Goal: Find specific page/section: Find specific page/section

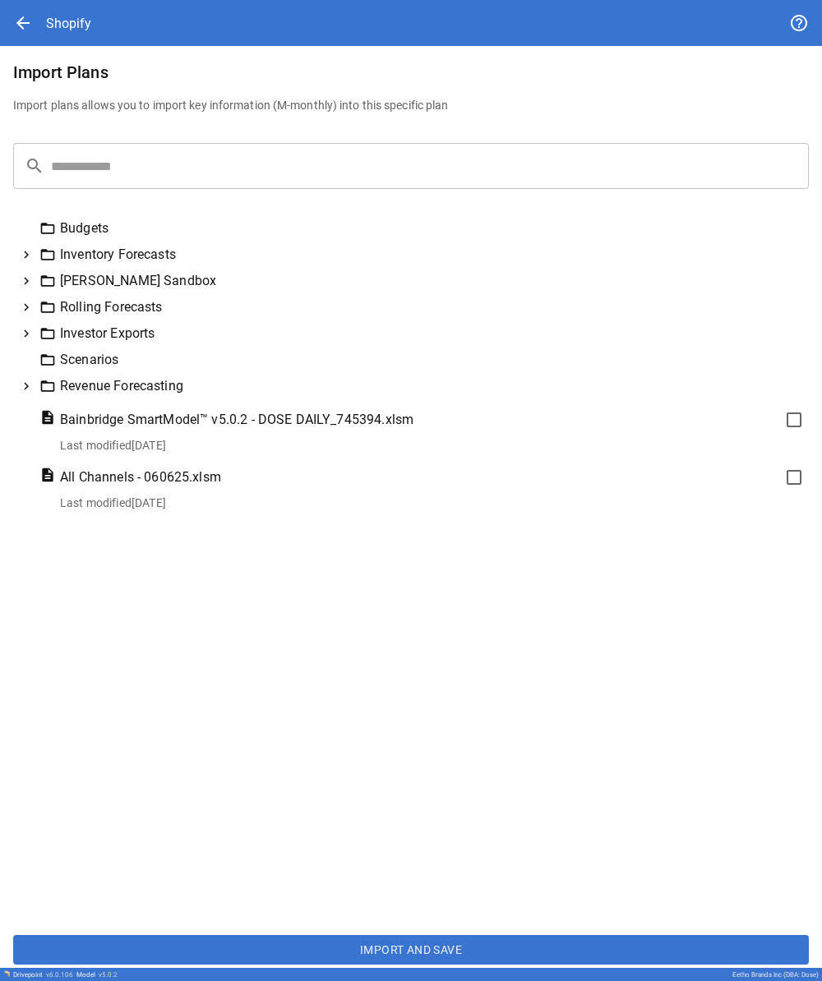
click at [27, 279] on icon at bounding box center [26, 281] width 5 height 7
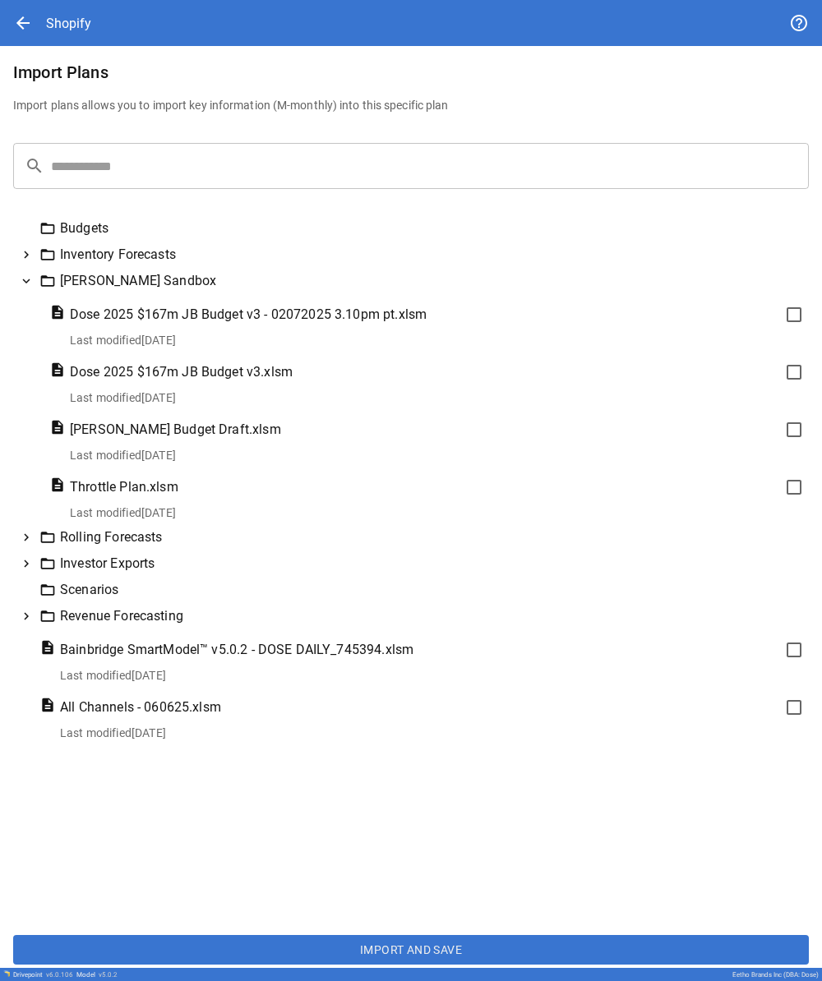
click at [27, 279] on icon at bounding box center [26, 281] width 15 height 15
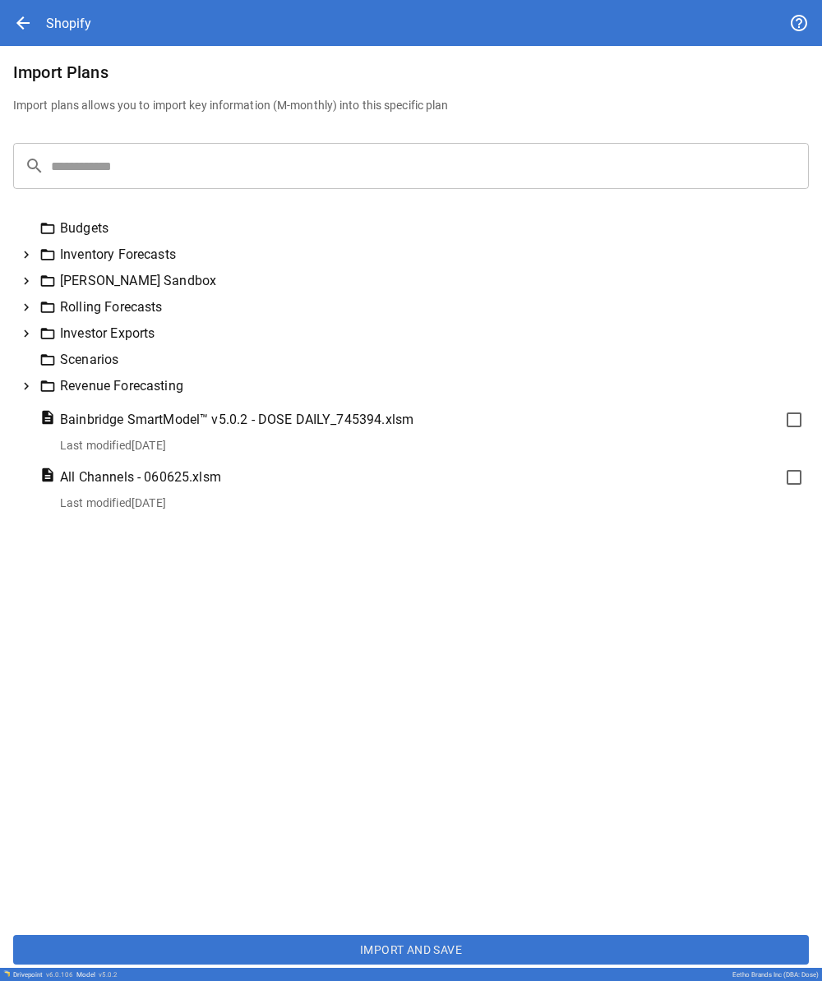
click at [28, 302] on icon at bounding box center [26, 307] width 15 height 15
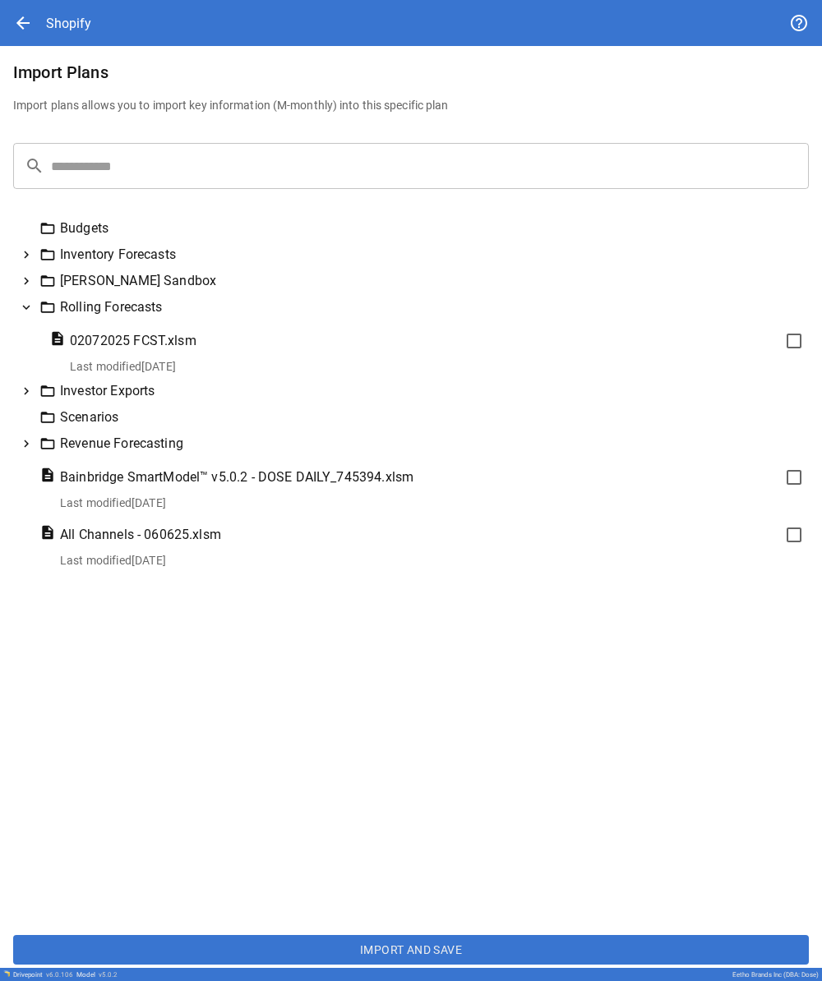
click at [28, 302] on icon at bounding box center [26, 307] width 15 height 15
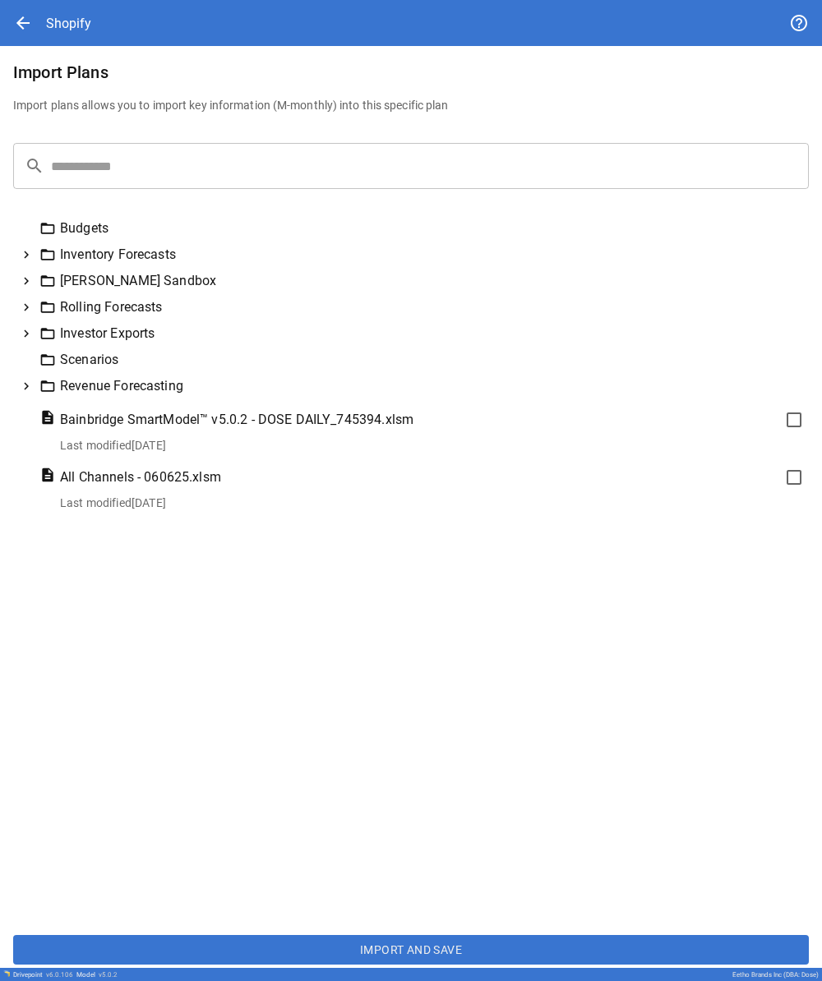
click at [28, 303] on icon at bounding box center [26, 307] width 15 height 15
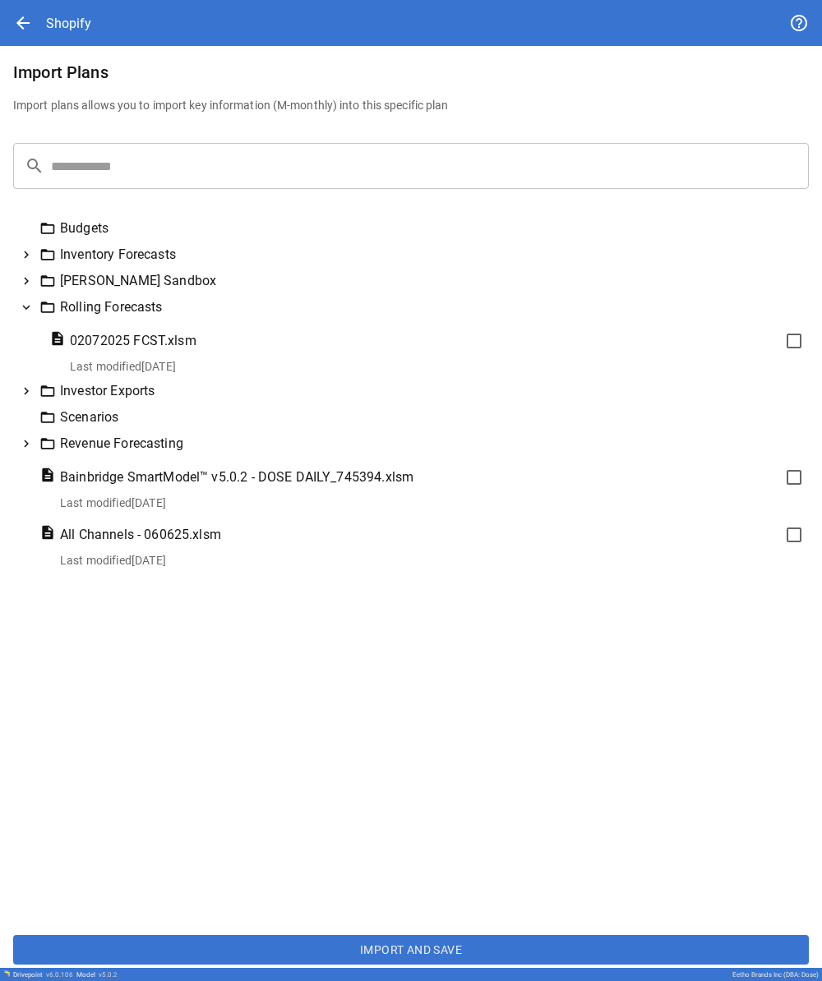
click at [28, 303] on icon at bounding box center [26, 307] width 15 height 15
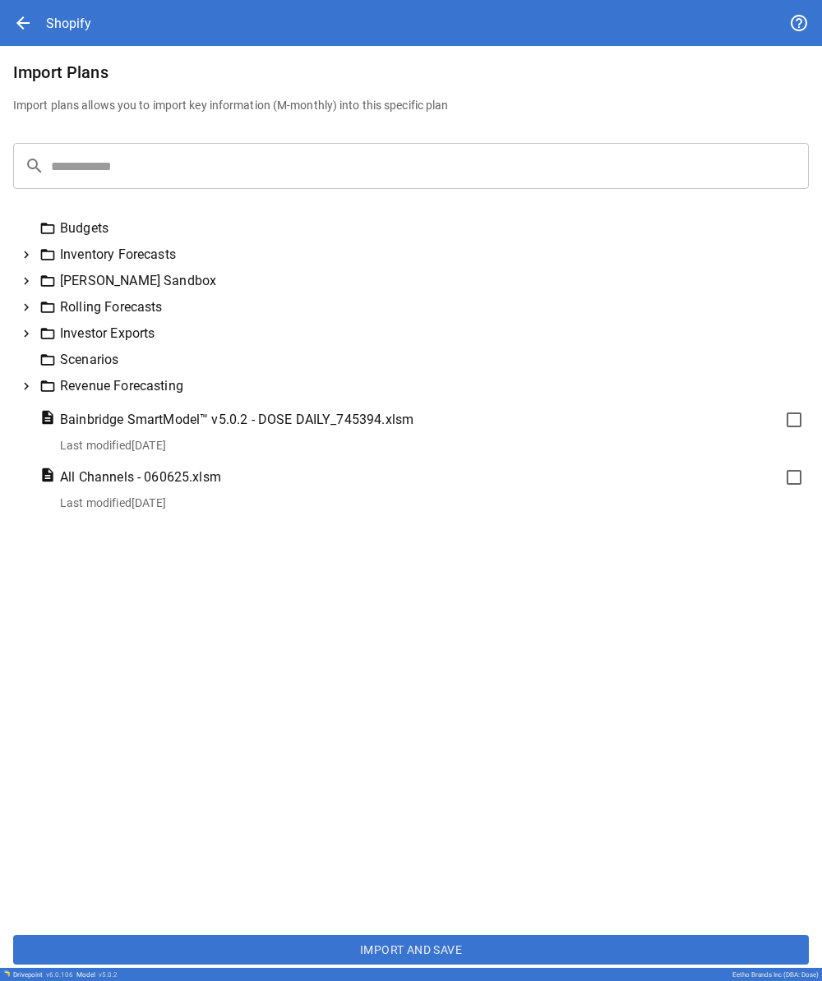
click at [31, 330] on icon at bounding box center [26, 333] width 15 height 15
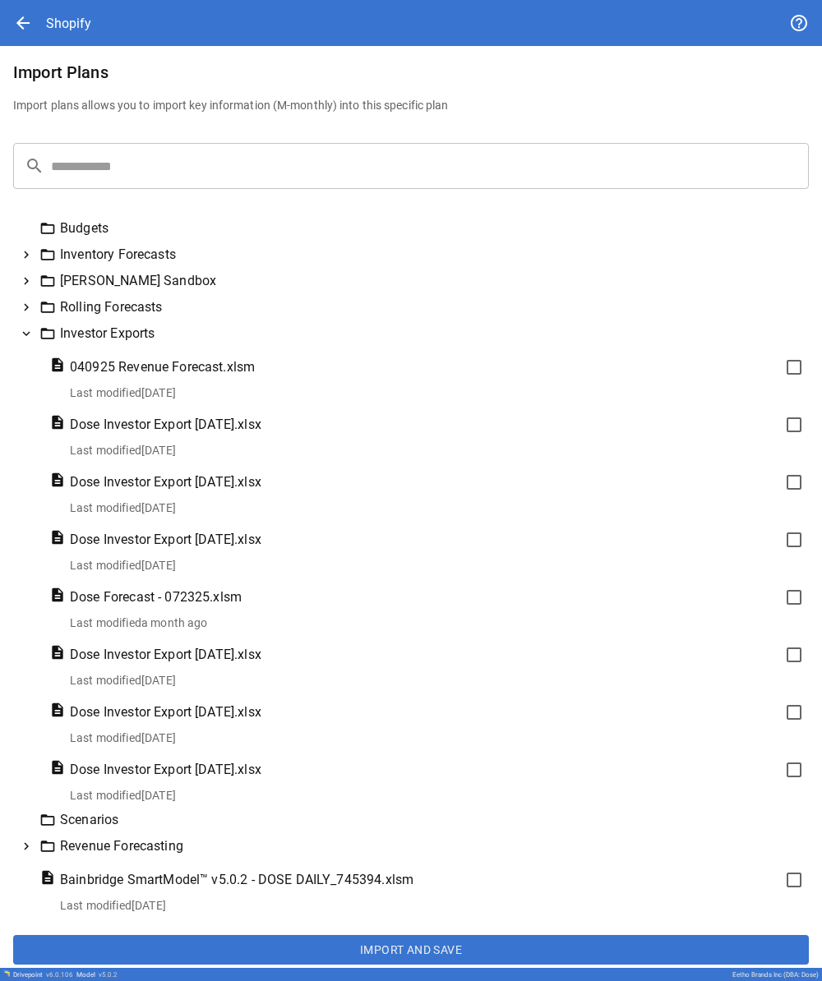
click at [31, 330] on icon at bounding box center [26, 333] width 15 height 15
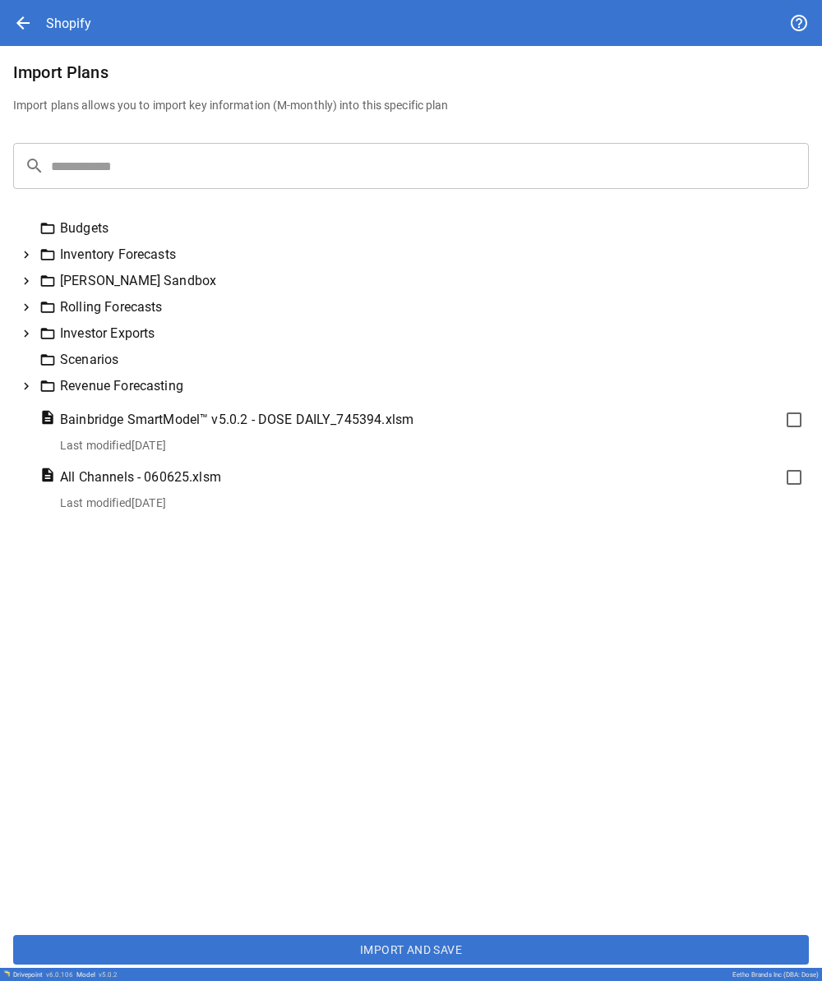
click at [28, 387] on icon at bounding box center [26, 386] width 5 height 7
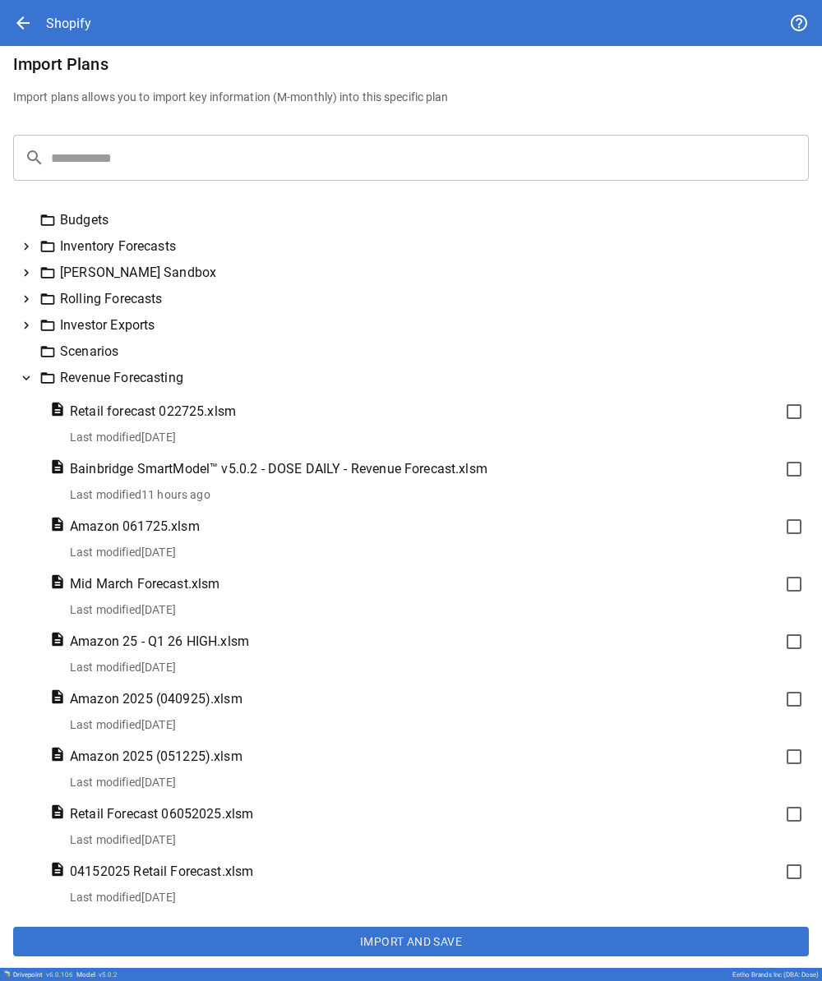
click at [30, 377] on icon at bounding box center [26, 378] width 15 height 15
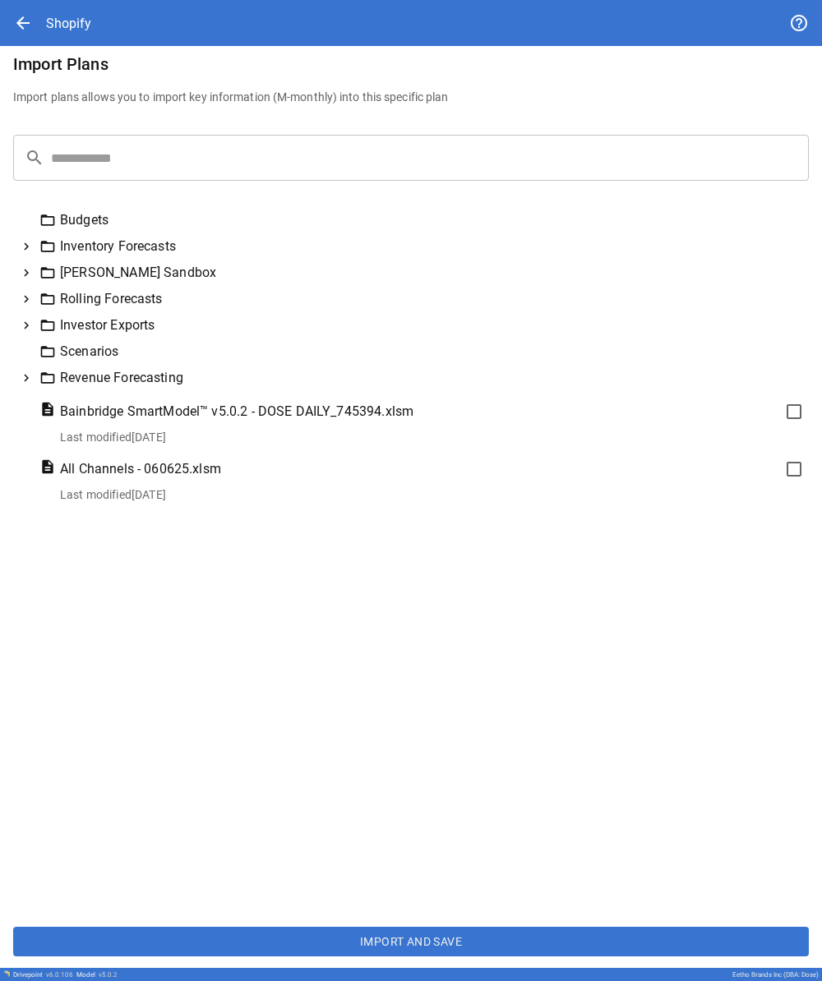
click at [27, 271] on icon at bounding box center [26, 273] width 5 height 7
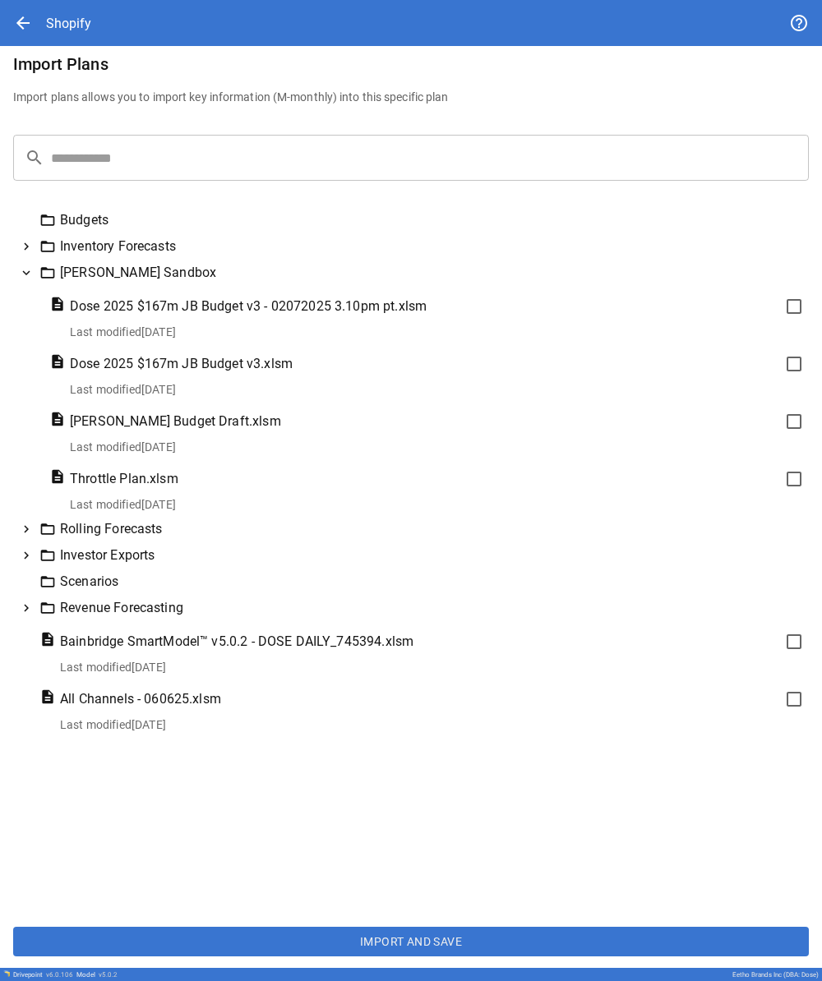
click at [21, 25] on span "arrow_back" at bounding box center [23, 23] width 20 height 20
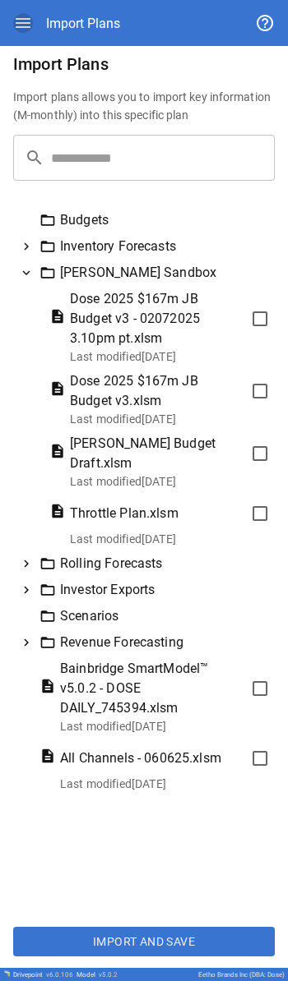
click at [14, 23] on icon "button" at bounding box center [23, 23] width 20 height 20
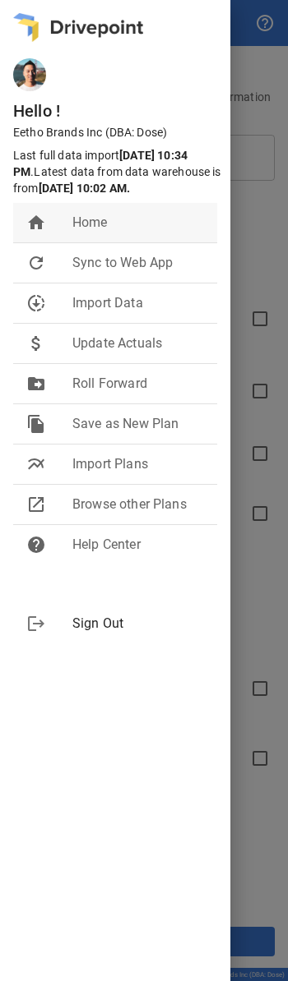
click at [119, 233] on span "Home" at bounding box center [137, 223] width 131 height 20
